Goal: Check status: Check status

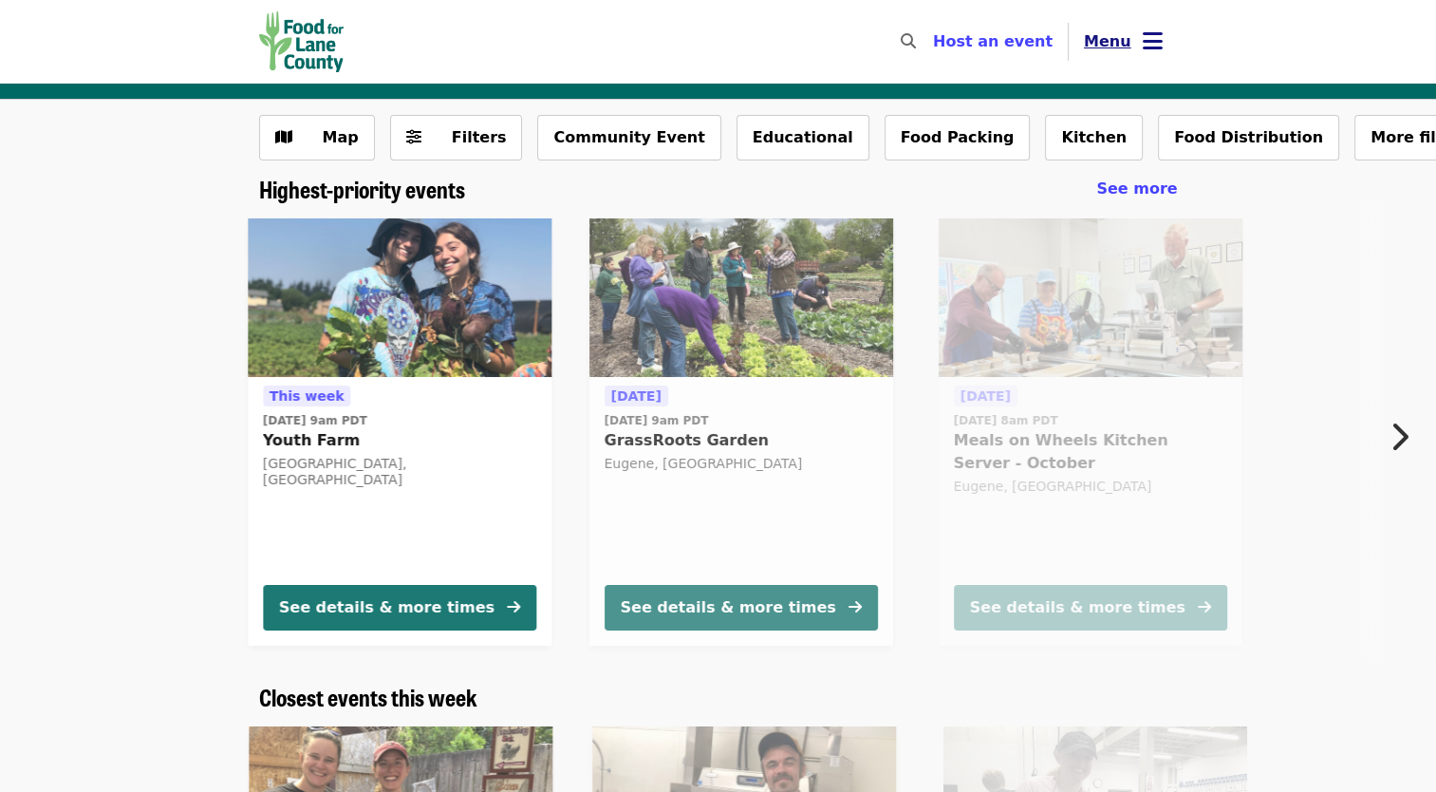
click at [1130, 55] on button "Menu" at bounding box center [1123, 42] width 109 height 46
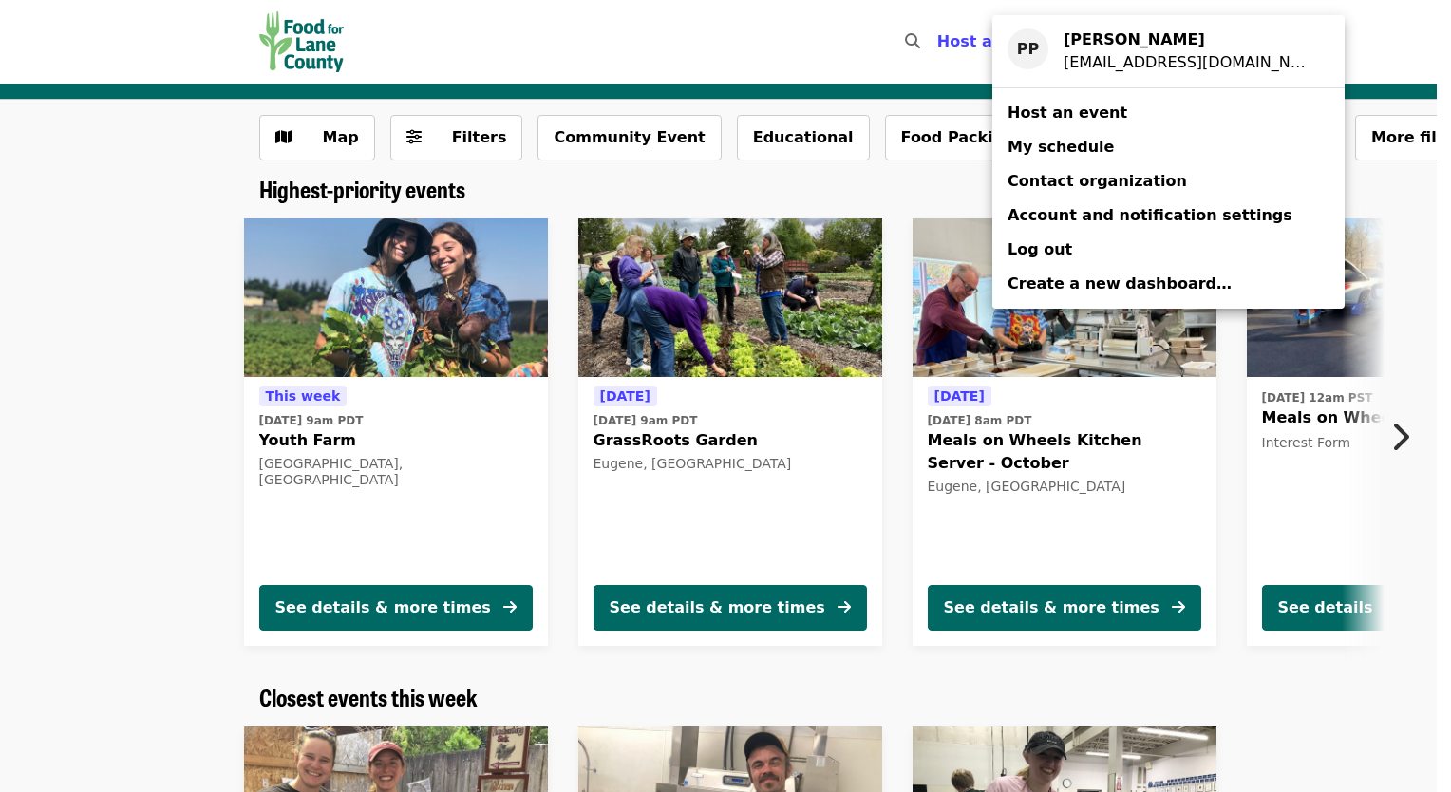
click at [1137, 142] on link "My schedule" at bounding box center [1168, 147] width 352 height 34
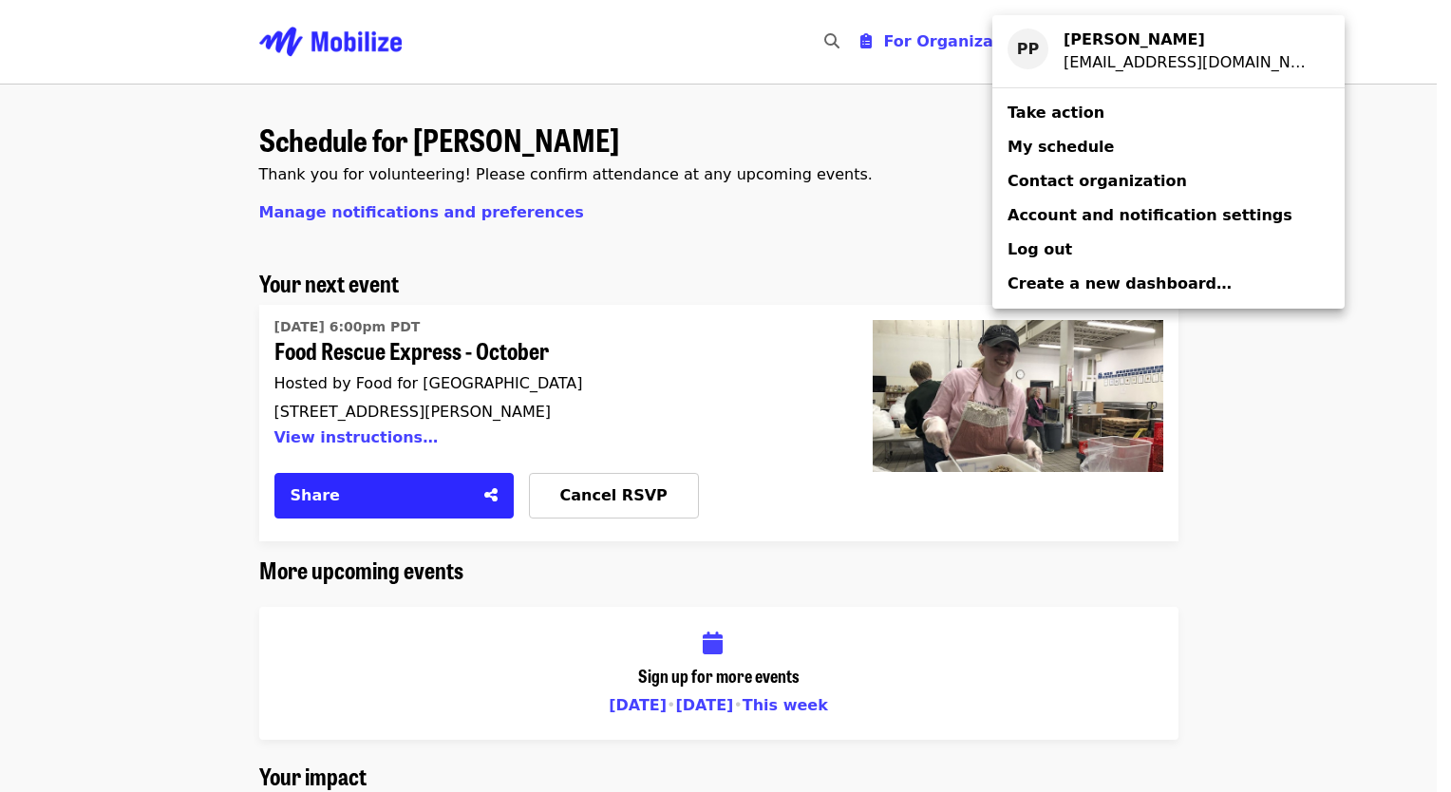
click at [725, 323] on div "Account menu" at bounding box center [725, 396] width 1451 height 792
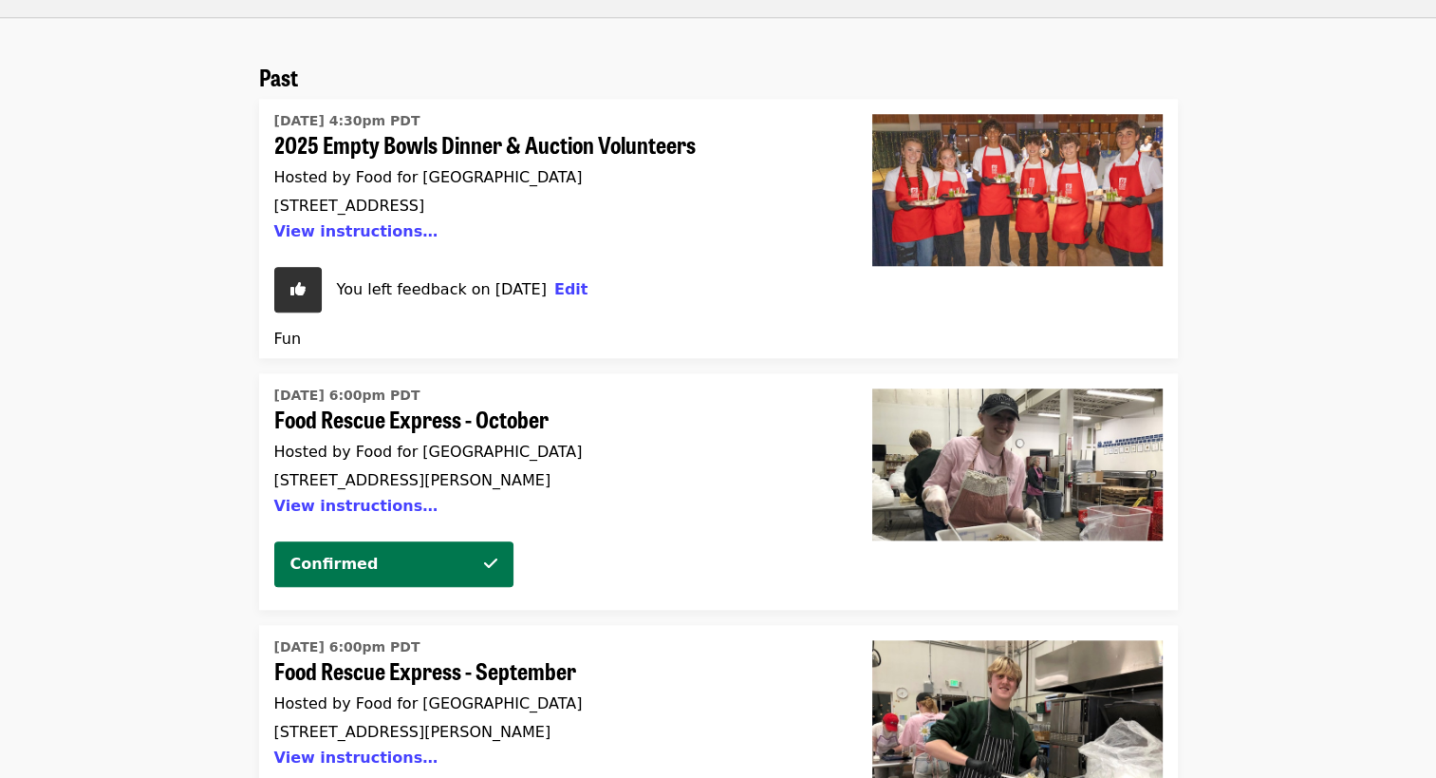
scroll to position [1748, 0]
